Goal: Task Accomplishment & Management: Use online tool/utility

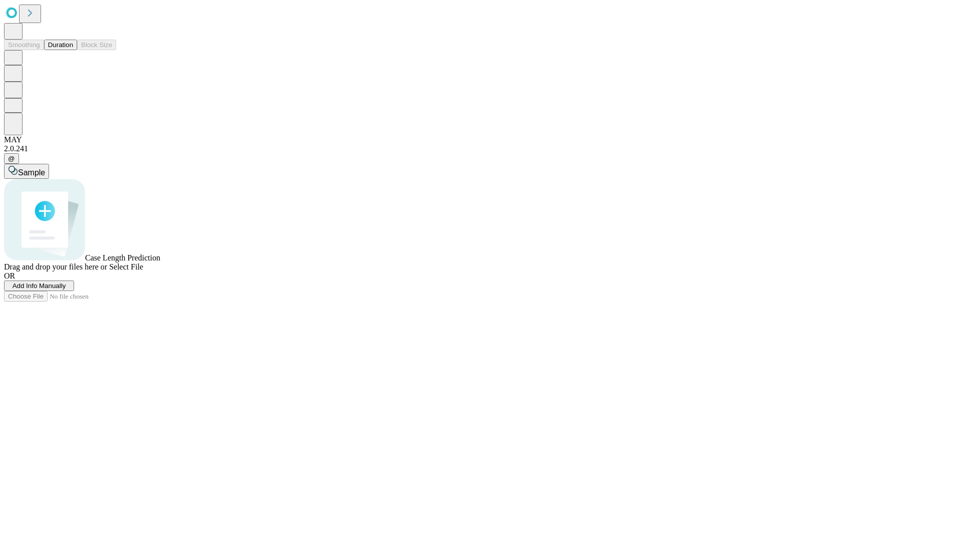
click at [66, 289] on span "Add Info Manually" at bounding box center [40, 286] width 54 height 8
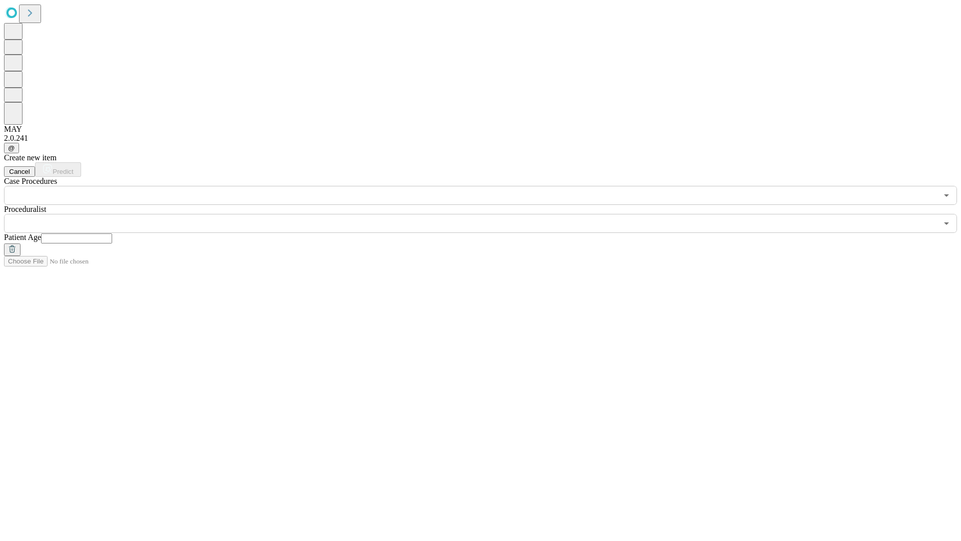
click at [112, 233] on input "text" at bounding box center [76, 238] width 71 height 10
type input "*"
click at [488, 214] on input "text" at bounding box center [470, 223] width 933 height 19
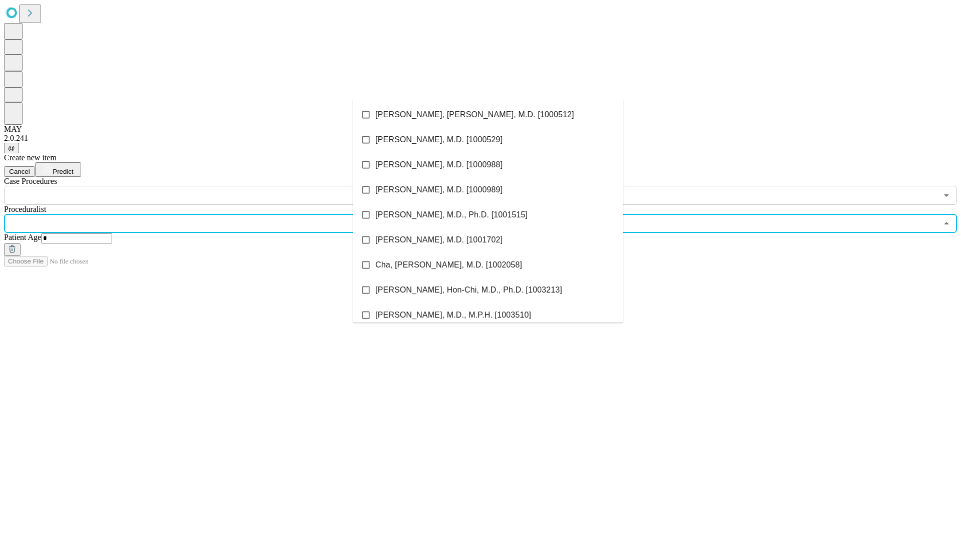
click at [488, 115] on li "[PERSON_NAME], [PERSON_NAME], M.D. [1000512]" at bounding box center [488, 114] width 270 height 25
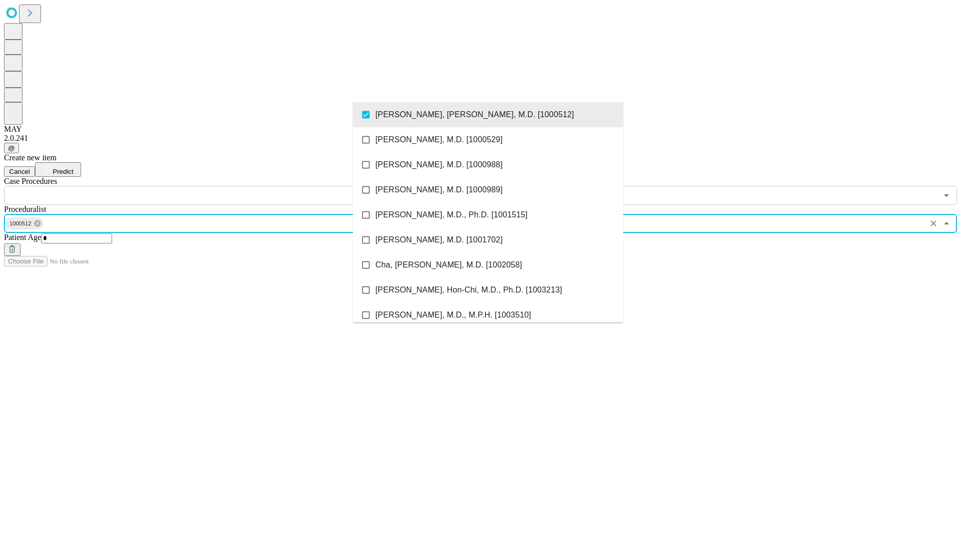
click at [210, 186] on input "text" at bounding box center [470, 195] width 933 height 19
